Goal: Transaction & Acquisition: Purchase product/service

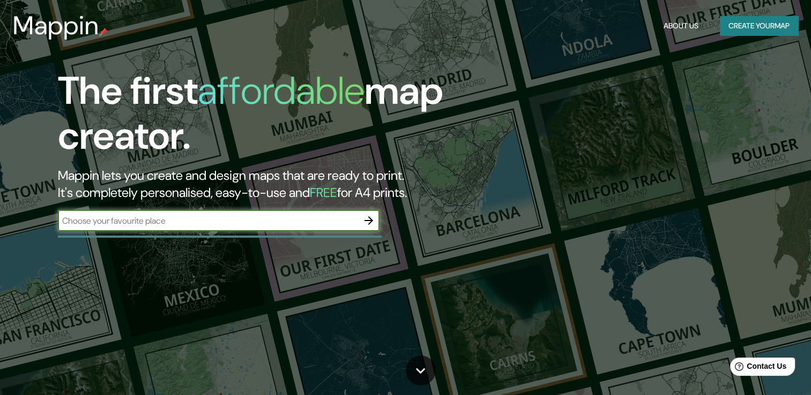
click at [260, 223] on input "text" at bounding box center [208, 221] width 300 height 12
type input "monsefu"
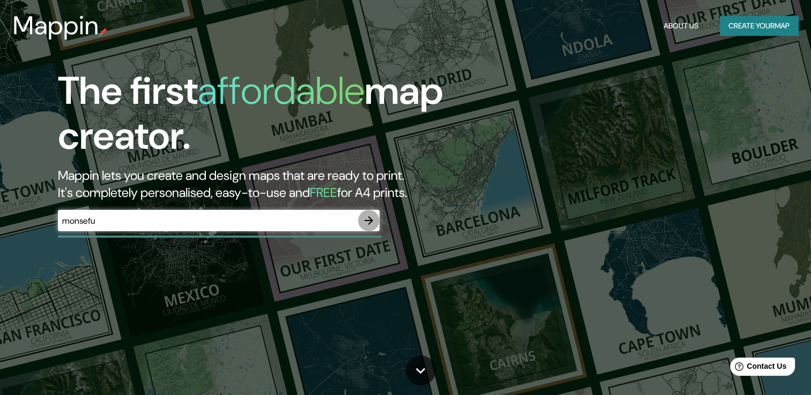
click at [368, 225] on icon "button" at bounding box center [368, 220] width 13 height 13
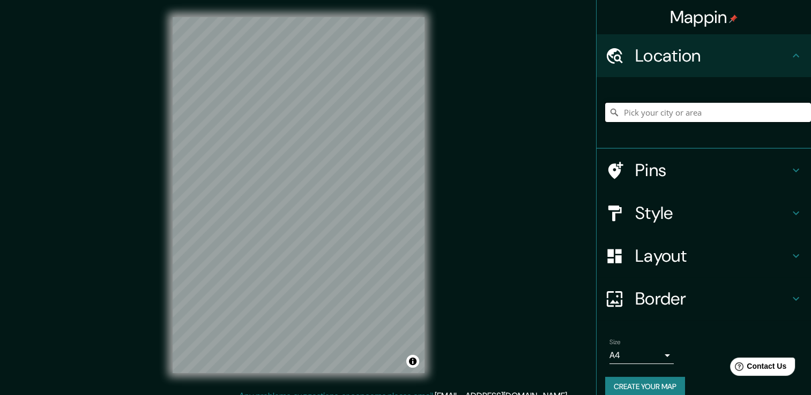
click at [677, 108] on input "Pick your city or area" at bounding box center [708, 112] width 206 height 19
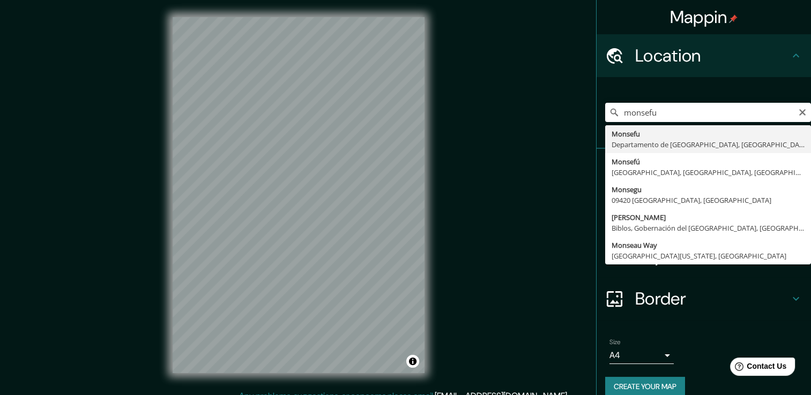
type input "Monsefu, Departamento de [GEOGRAPHIC_DATA], [GEOGRAPHIC_DATA]"
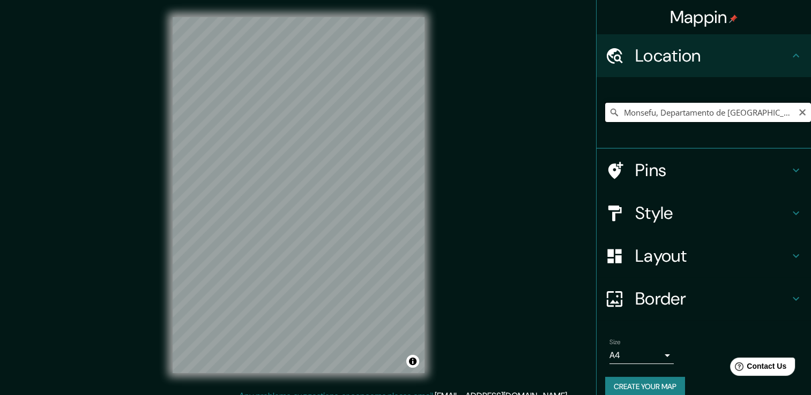
click at [707, 109] on input "Monsefu, Departamento de [GEOGRAPHIC_DATA], [GEOGRAPHIC_DATA]" at bounding box center [708, 112] width 206 height 19
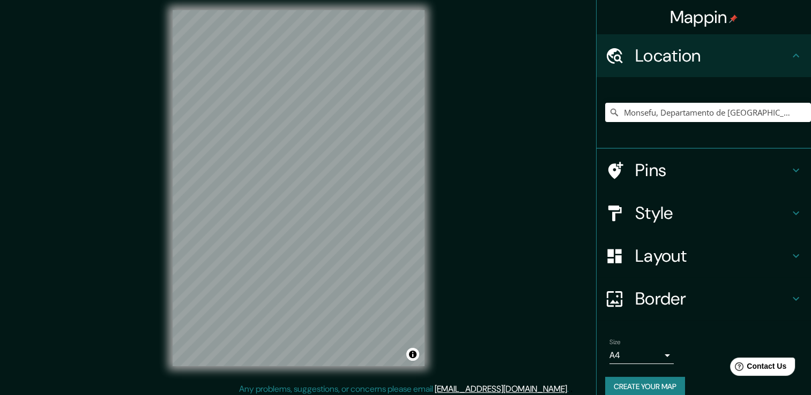
scroll to position [12, 0]
